Goal: Book appointment/travel/reservation

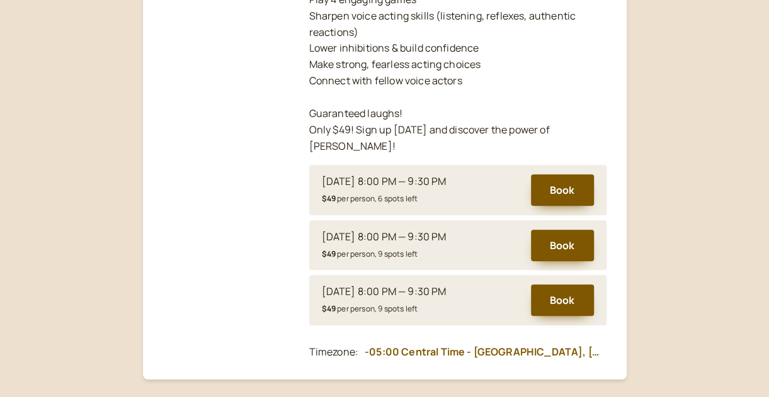
scroll to position [501, 0]
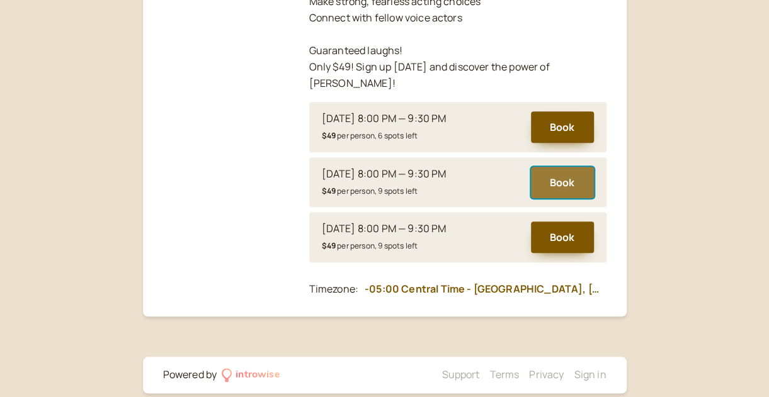
click at [562, 167] on button "Book" at bounding box center [562, 182] width 63 height 31
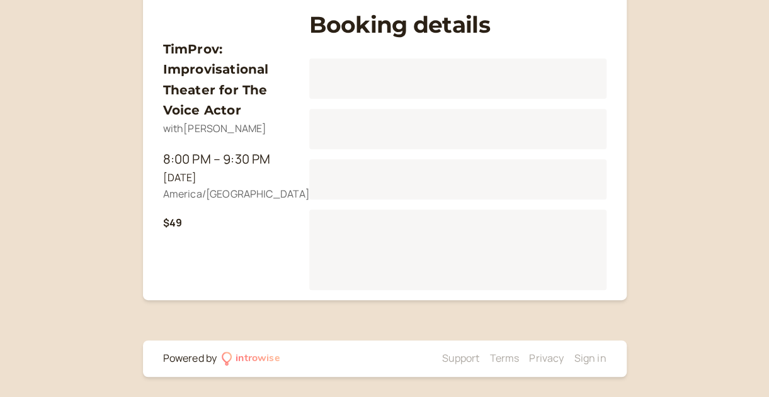
scroll to position [156, 0]
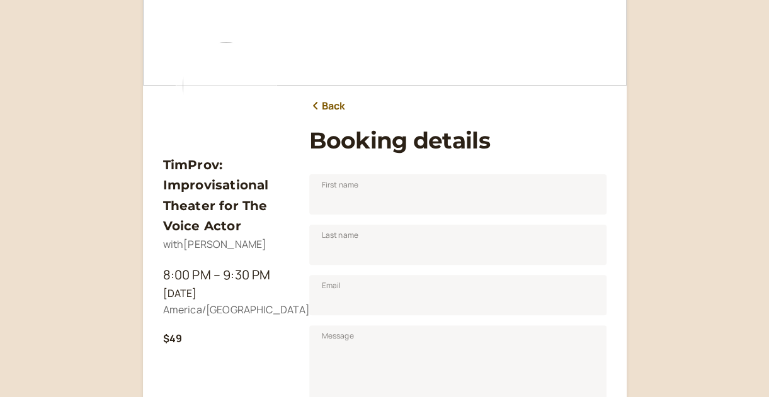
scroll to position [71, 0]
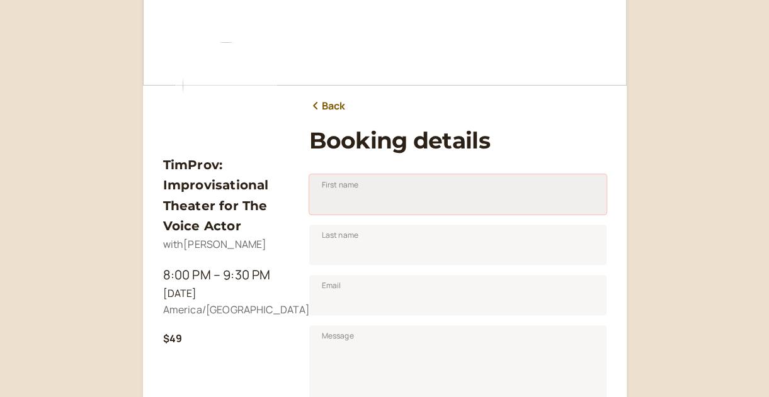
click at [365, 193] on input "First name" at bounding box center [457, 194] width 297 height 40
type input "[PERSON_NAME]"
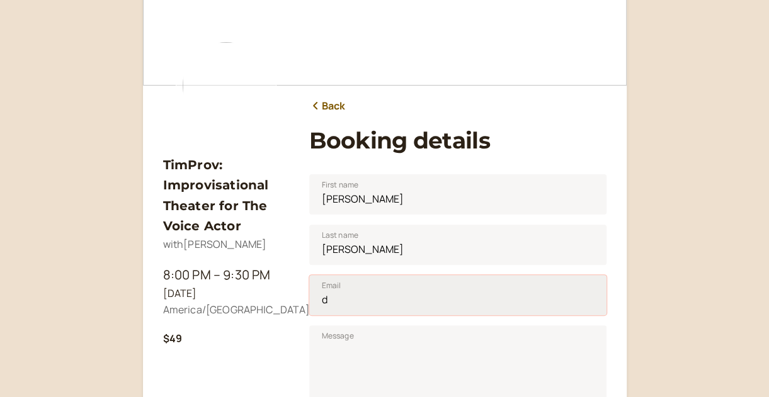
type input "[EMAIL_ADDRESS][DOMAIN_NAME]"
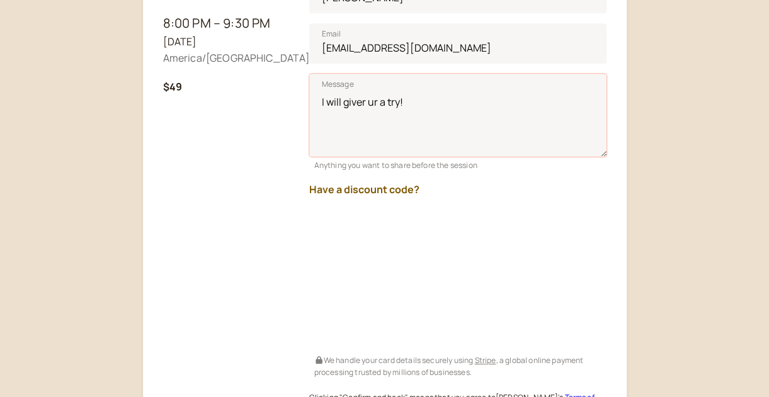
scroll to position [386, 0]
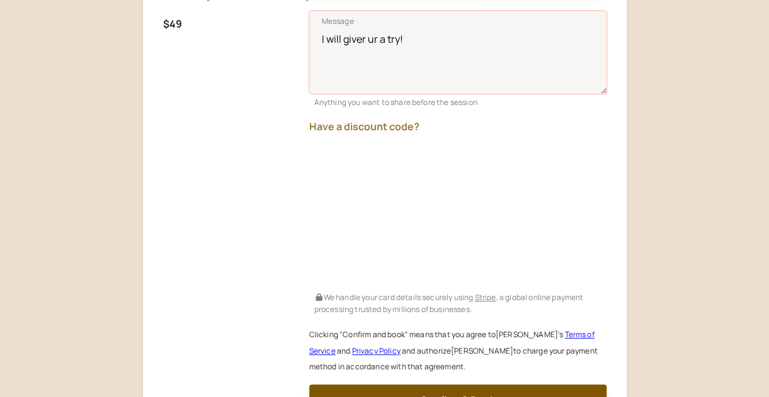
type textarea "I will giver ur a try!"
click at [406, 125] on button "Have a discount code?" at bounding box center [364, 126] width 110 height 11
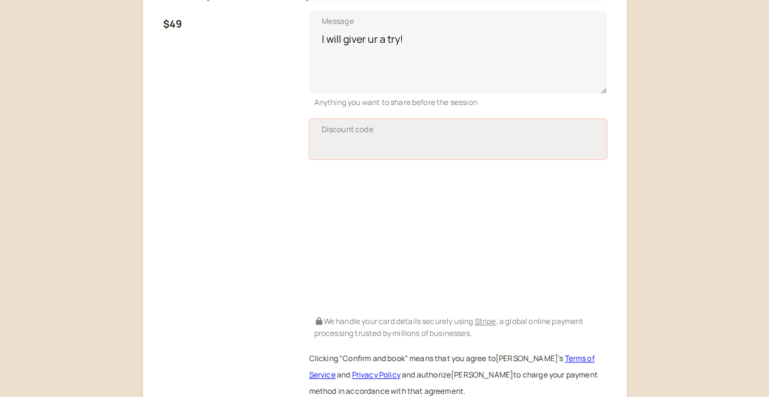
click at [348, 147] on input "Discount code" at bounding box center [457, 139] width 297 height 40
type input "SAVPRO25"
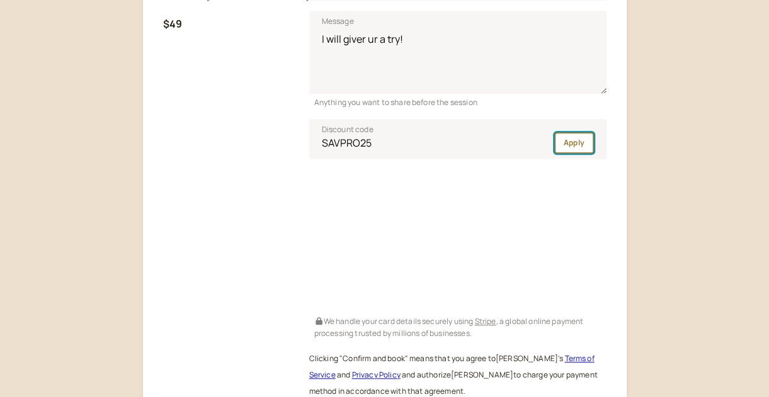
click at [565, 138] on span "Apply" at bounding box center [574, 142] width 21 height 11
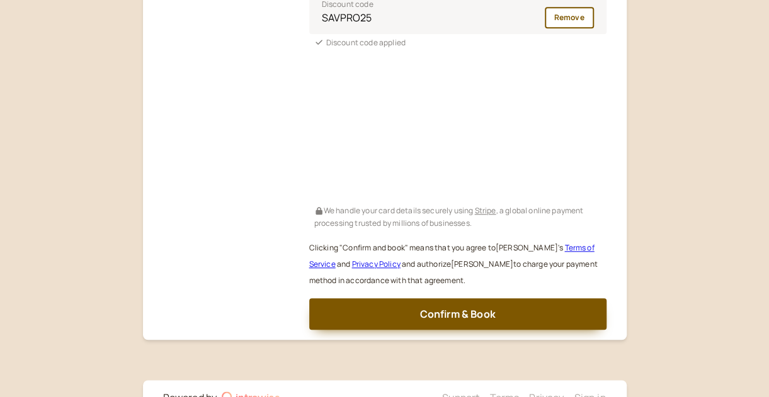
scroll to position [511, 0]
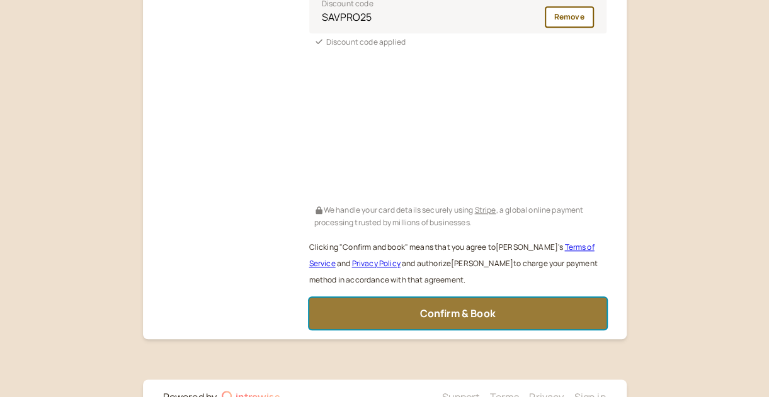
click at [454, 312] on span "Confirm & Book" at bounding box center [458, 314] width 76 height 14
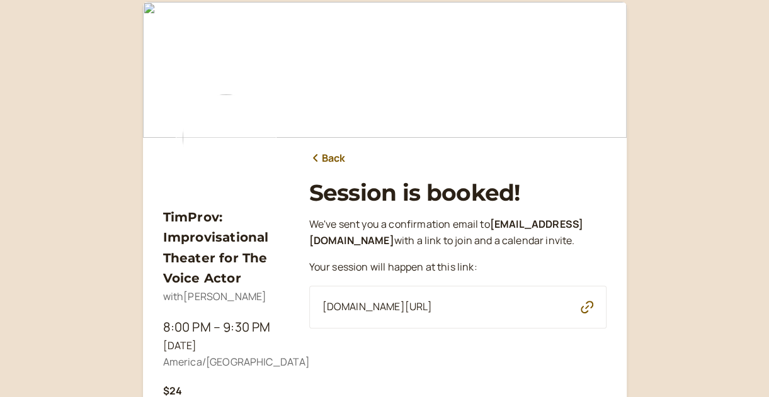
scroll to position [0, 0]
